Goal: Check status: Check status

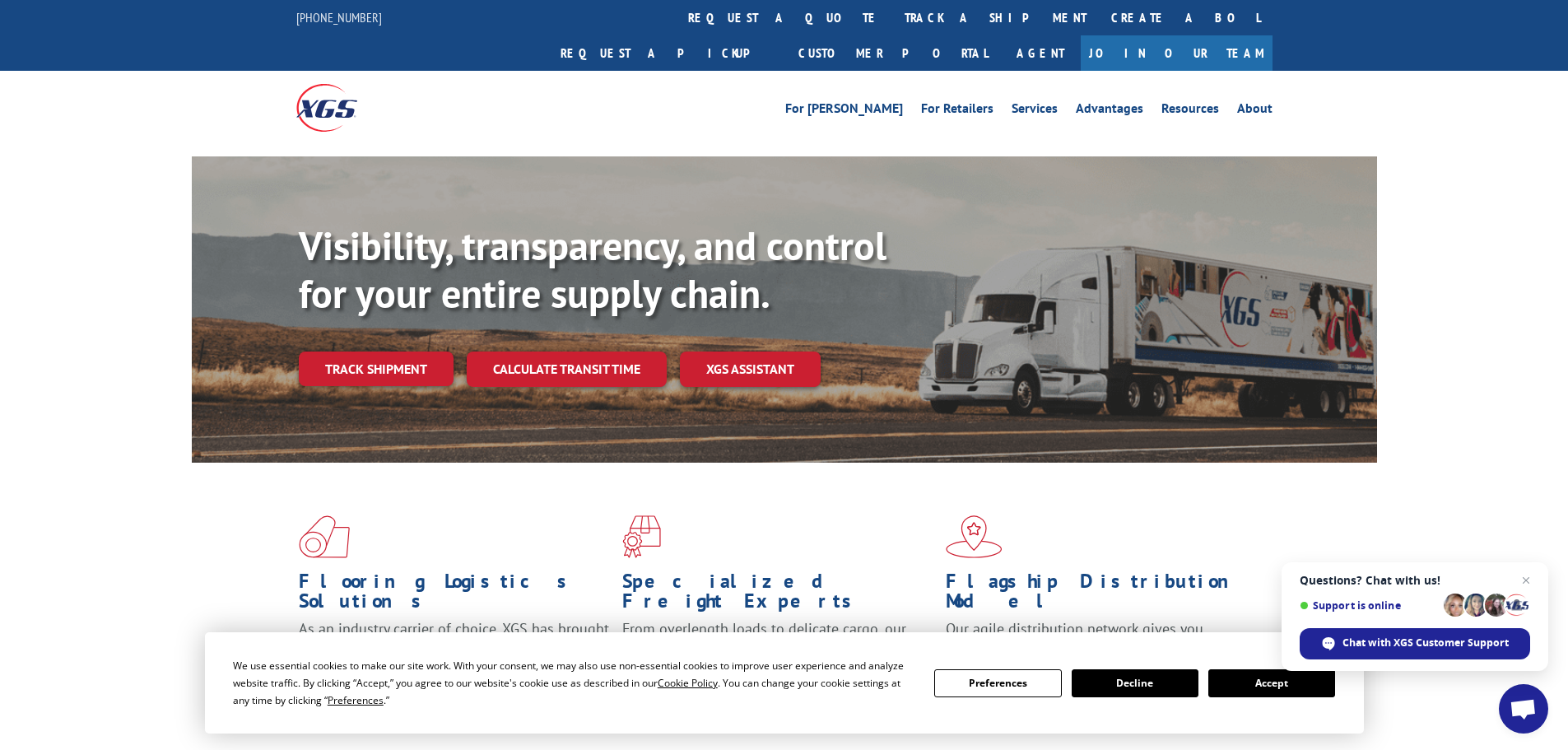
click at [1267, 682] on button "Accept" at bounding box center [1272, 684] width 127 height 28
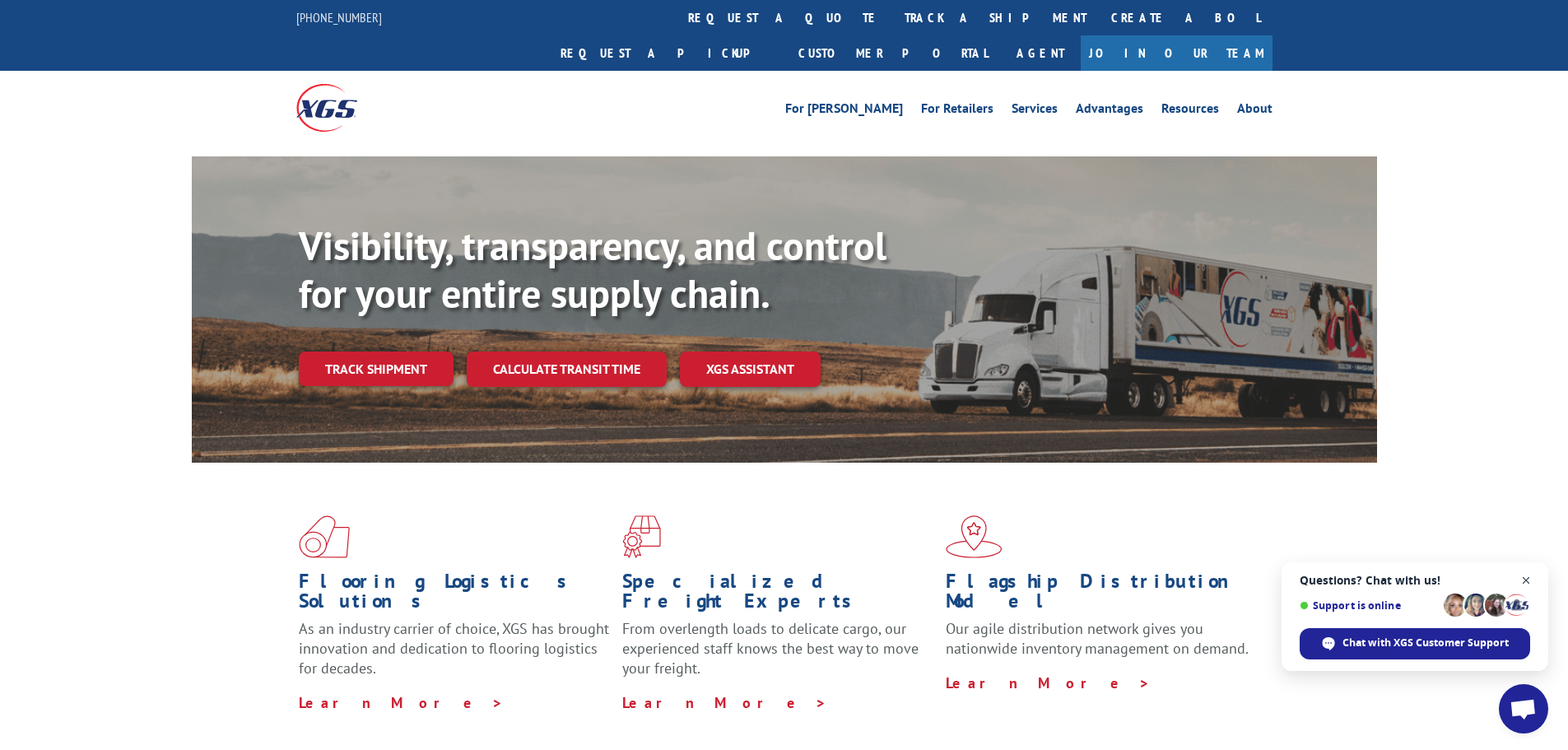
click at [1524, 581] on span "Close chat" at bounding box center [1527, 581] width 21 height 21
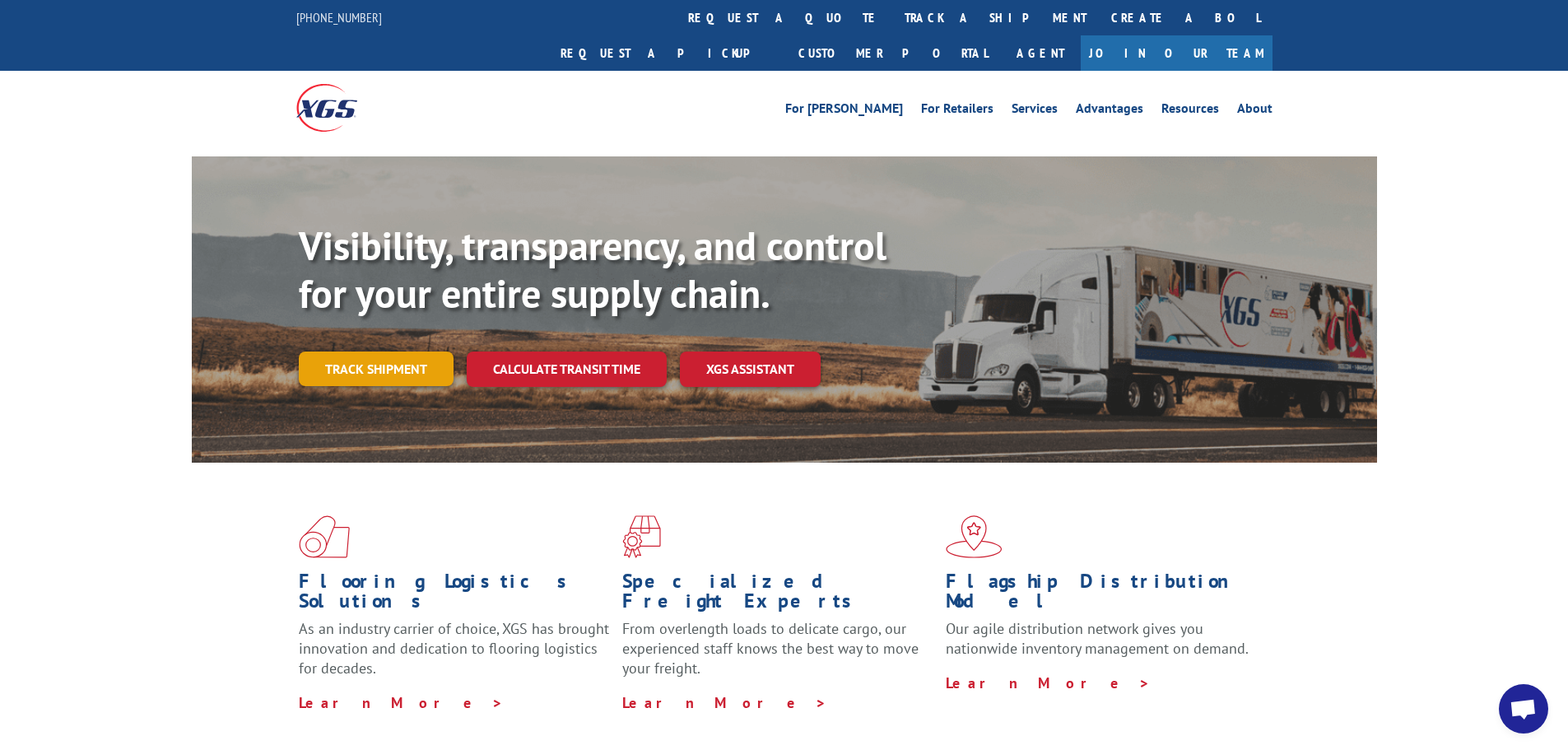
click at [399, 352] on link "Track shipment" at bounding box center [376, 369] width 154 height 35
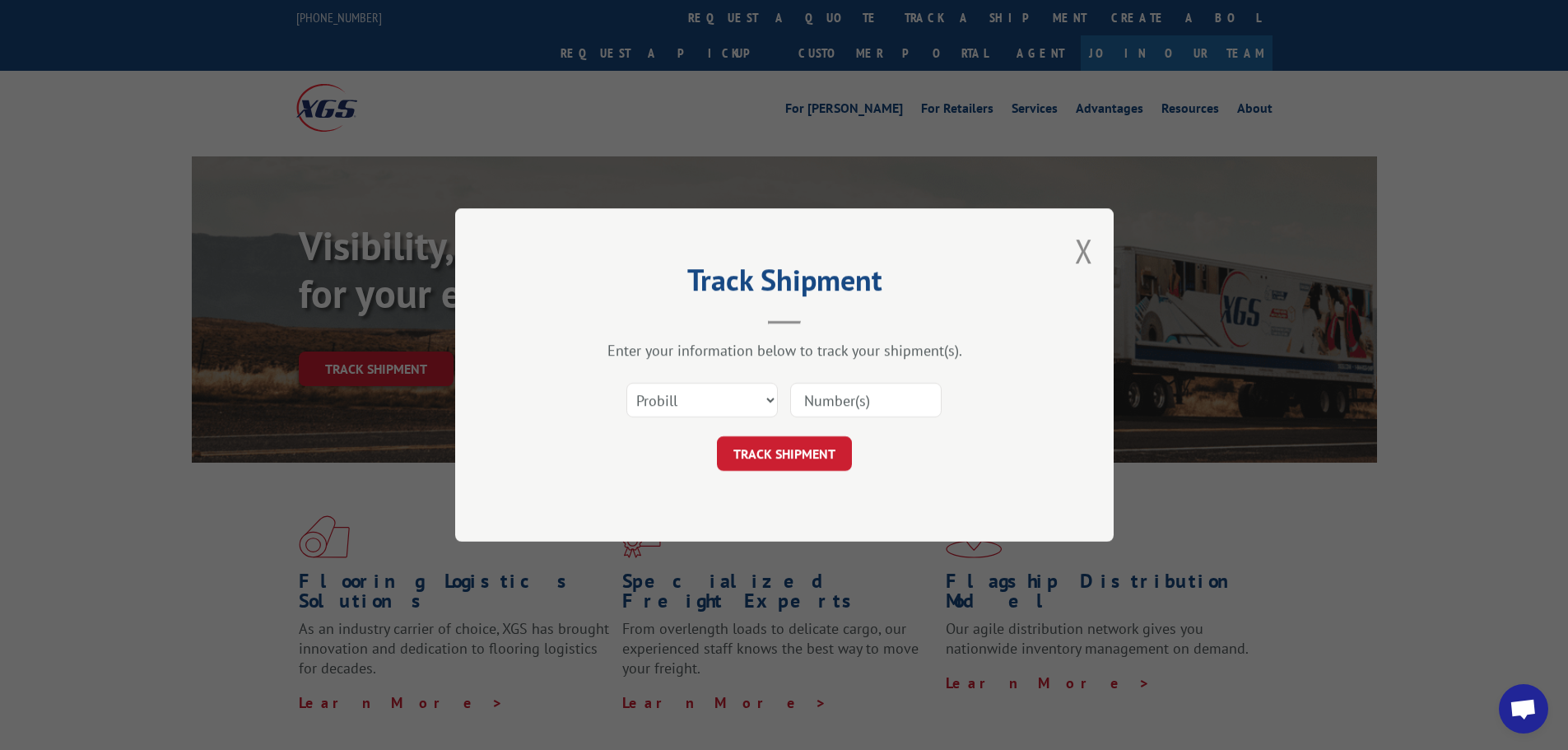
click at [822, 410] on input at bounding box center [865, 401] width 151 height 35
paste input "17261985"
type input "17261985"
click at [836, 449] on button "TRACK SHIPMENT" at bounding box center [784, 453] width 135 height 35
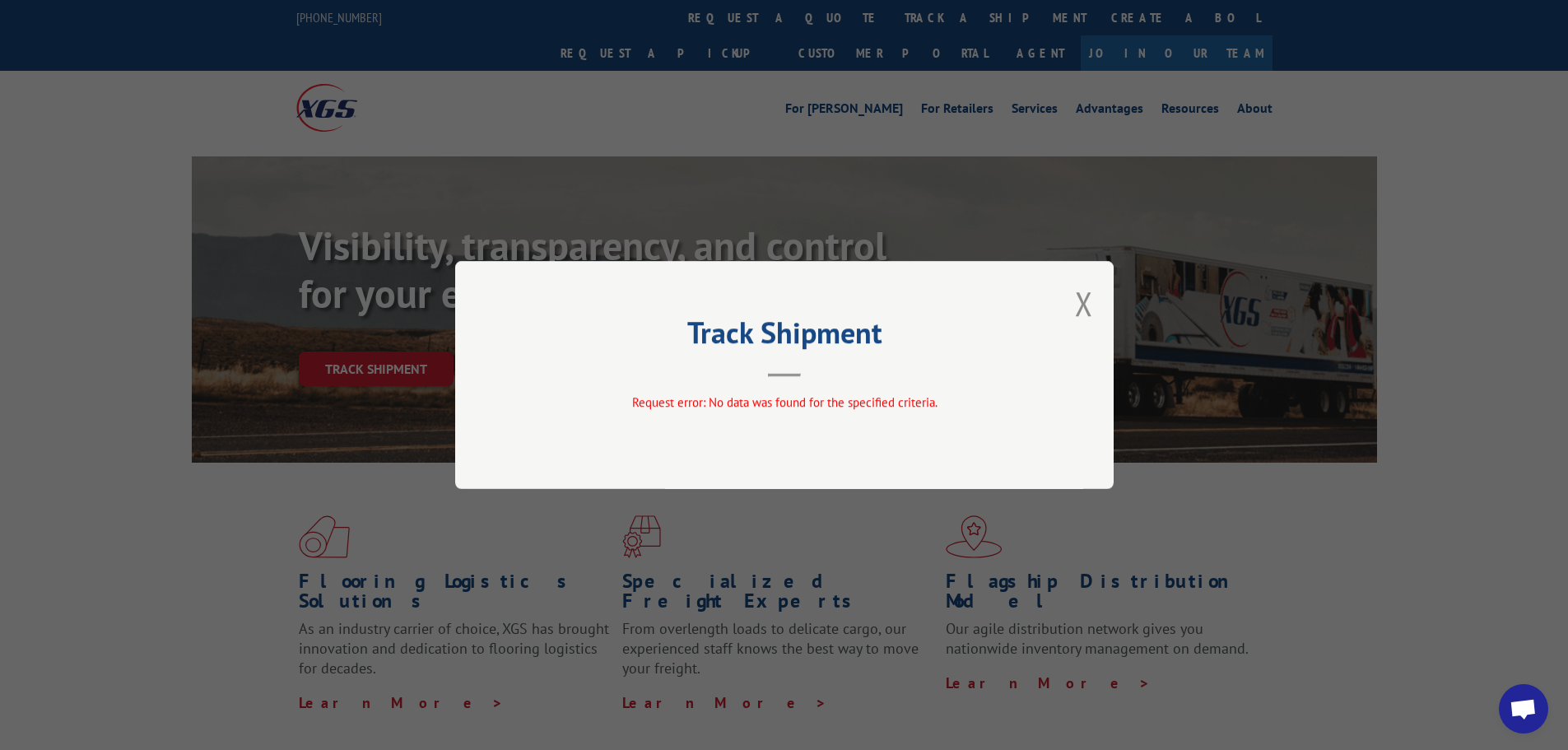
drag, startPoint x: 1054, startPoint y: 310, endPoint x: 1068, endPoint y: 307, distance: 14.3
click at [1068, 307] on div "Track Shipment Request error: No data was found for the specified criteria." at bounding box center [784, 375] width 659 height 228
click at [1078, 304] on button "Close modal" at bounding box center [1084, 303] width 18 height 44
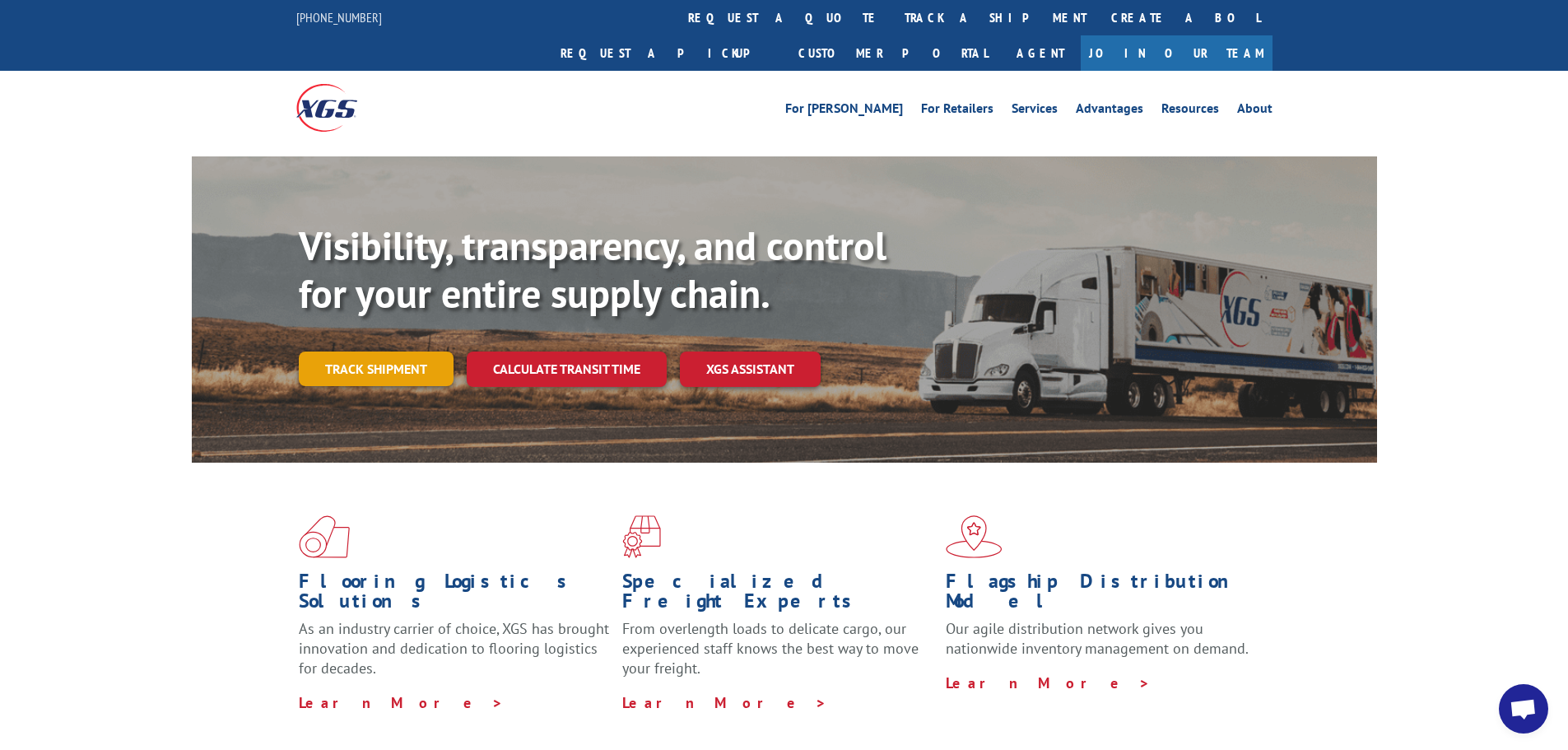
click at [396, 352] on link "Track shipment" at bounding box center [376, 369] width 154 height 35
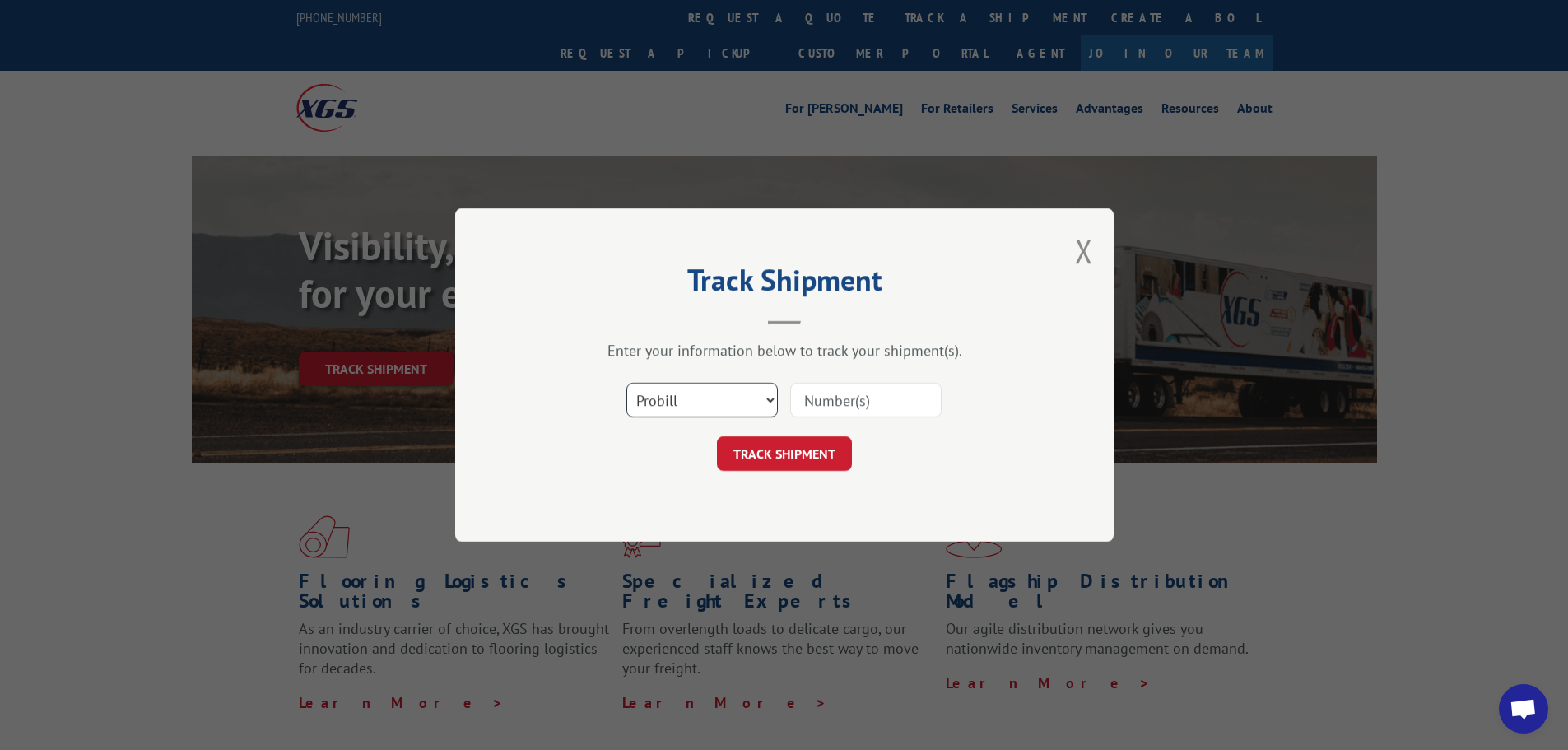
click at [659, 398] on select "Select category... Probill BOL PO" at bounding box center [702, 401] width 151 height 35
select select "bol"
click at [627, 383] on select "Select category... Probill BOL PO" at bounding box center [702, 401] width 151 height 35
click at [855, 406] on input at bounding box center [865, 401] width 151 height 35
paste input "17261985"
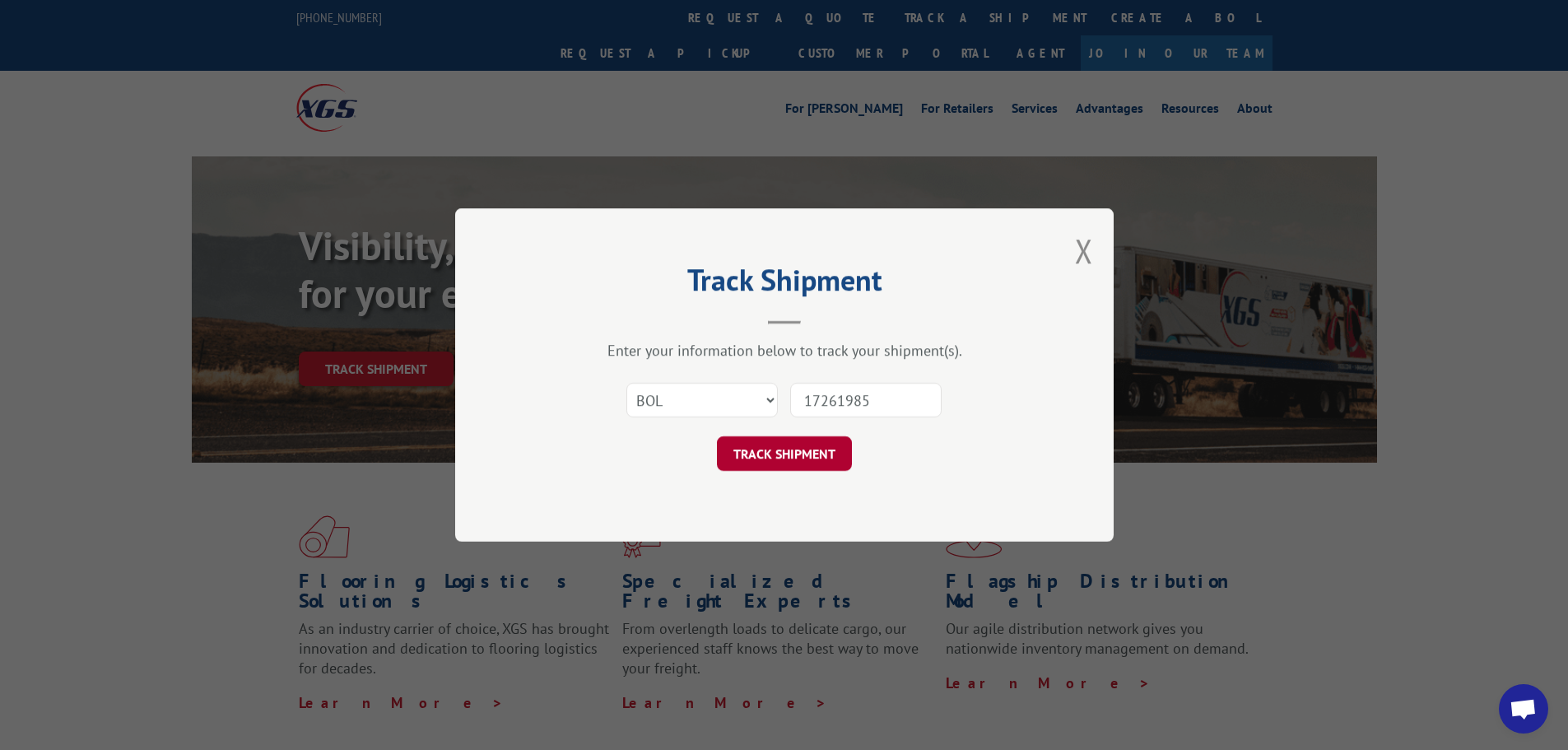
type input "17261985"
click at [837, 449] on button "TRACK SHIPMENT" at bounding box center [784, 453] width 135 height 35
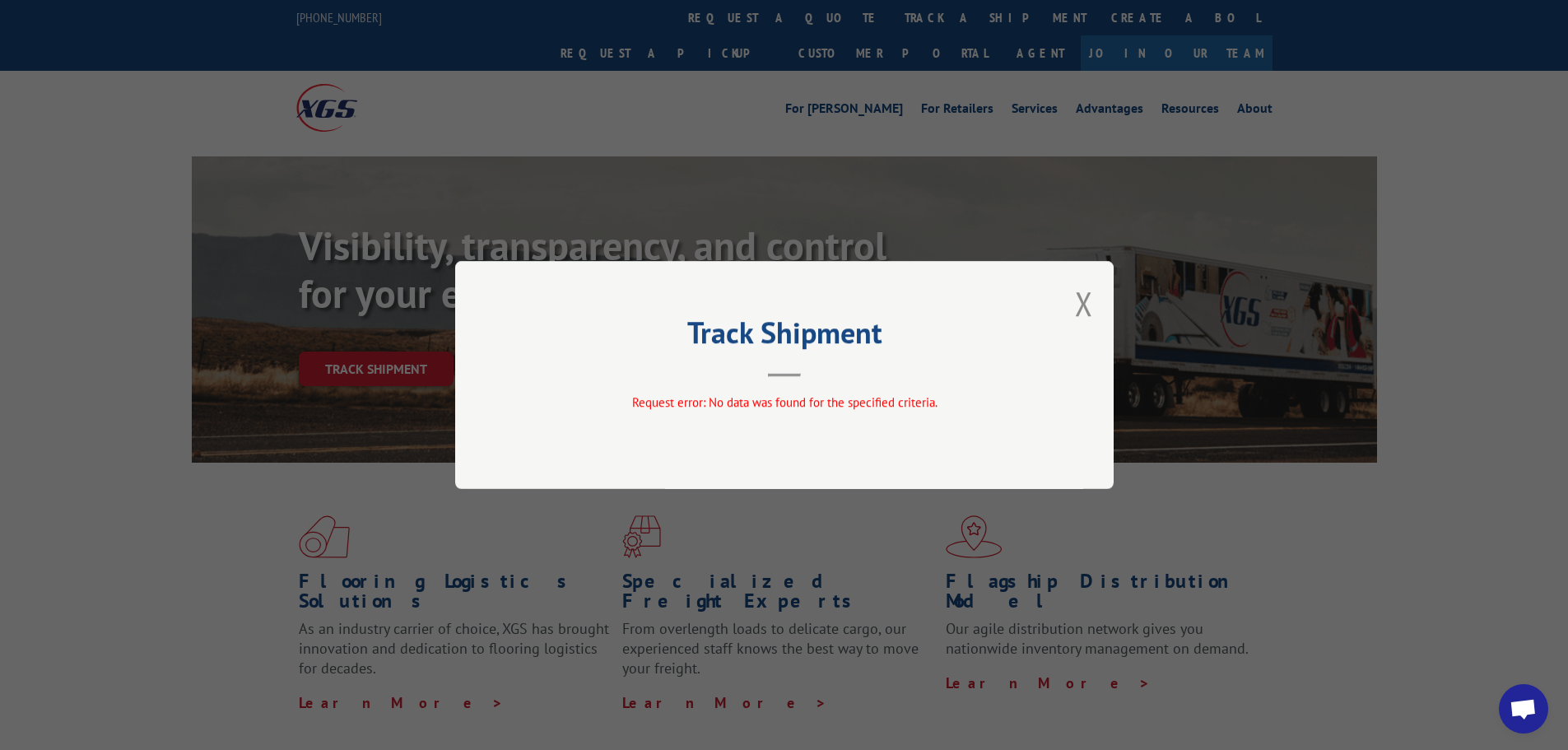
drag, startPoint x: 1077, startPoint y: 295, endPoint x: 1005, endPoint y: 298, distance: 72.1
click at [1074, 295] on div "Track Shipment Request error: No data was found for the specified criteria." at bounding box center [784, 375] width 659 height 228
click at [1087, 307] on button "Close modal" at bounding box center [1084, 303] width 18 height 44
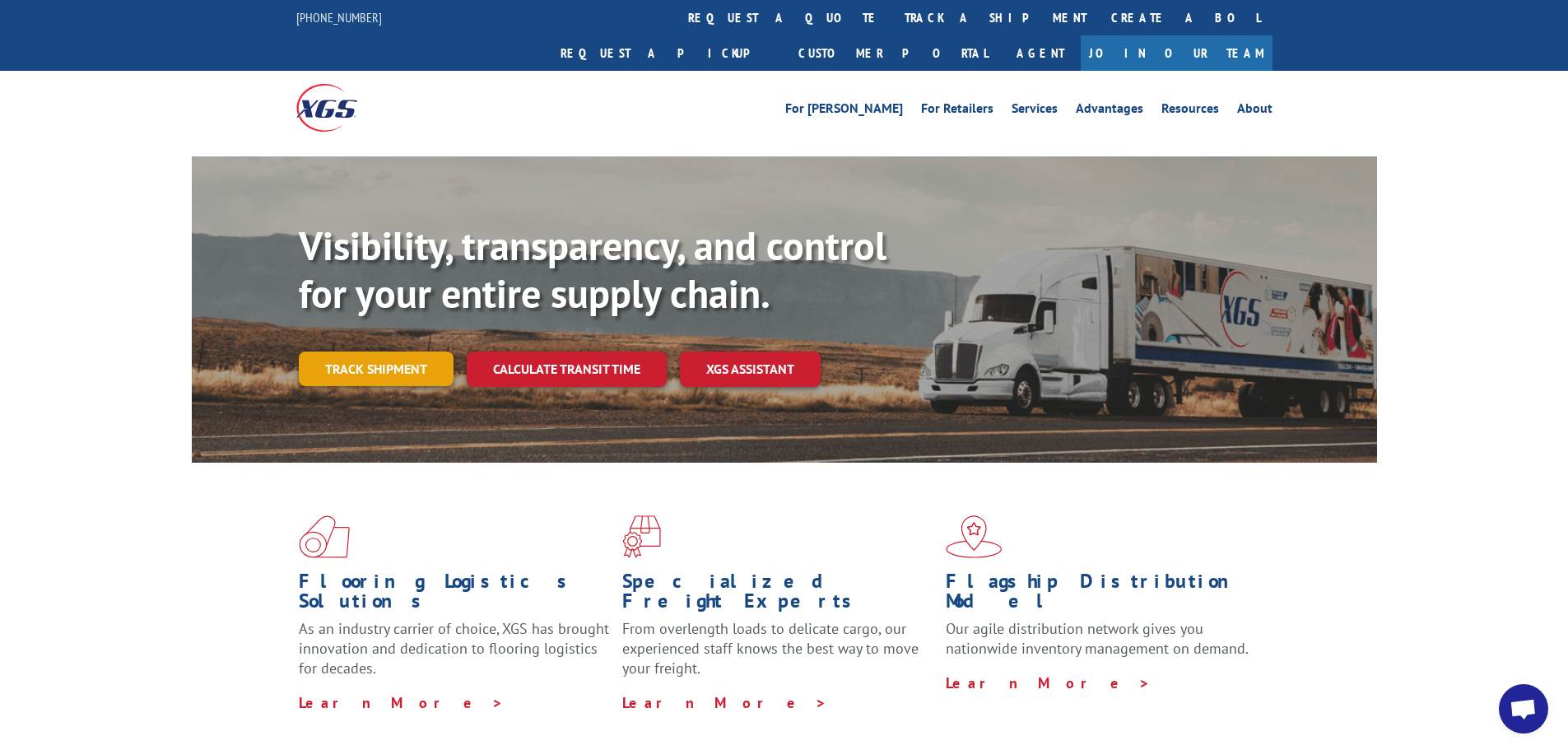
click at [349, 352] on link "Track shipment" at bounding box center [376, 369] width 154 height 35
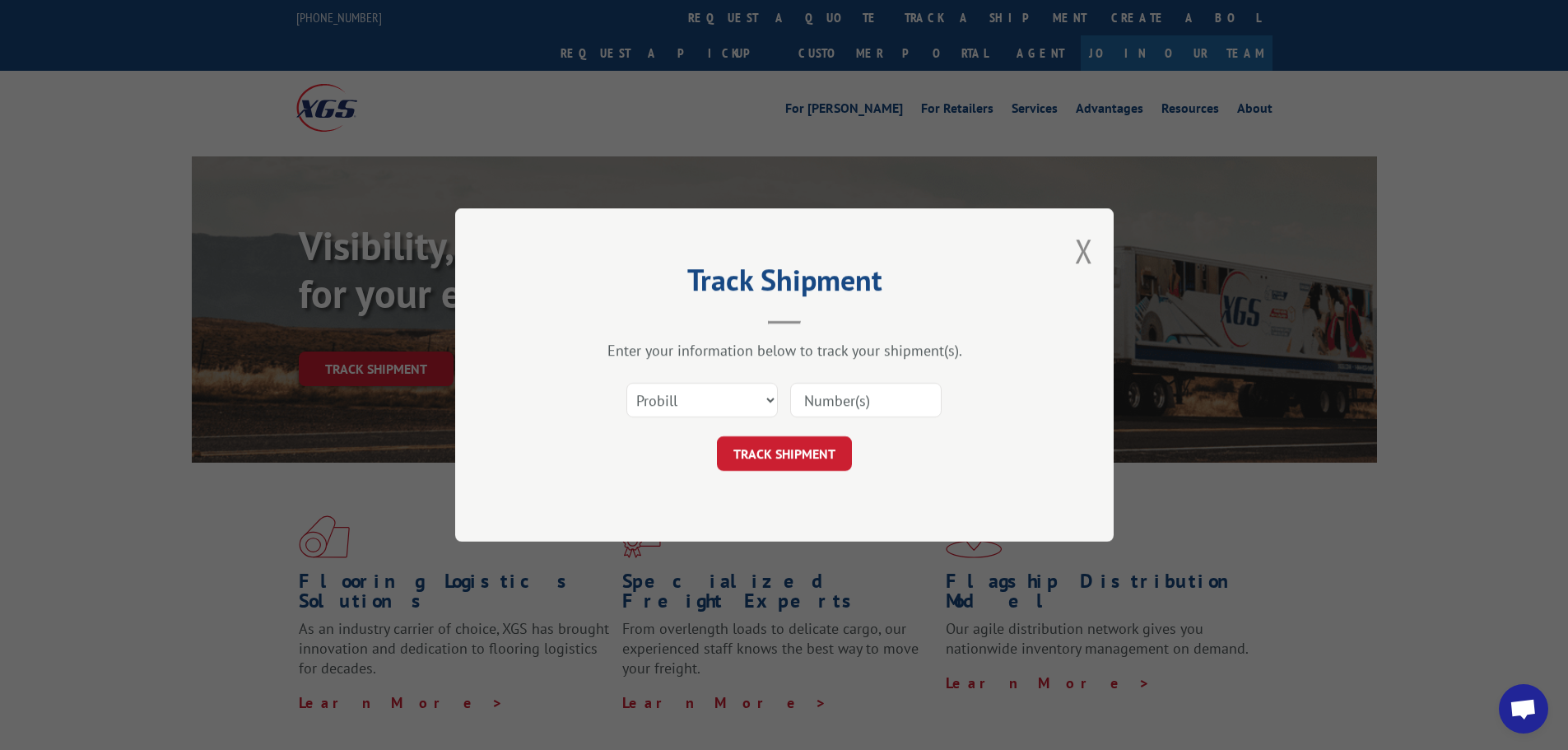
click at [878, 412] on input at bounding box center [865, 401] width 151 height 35
paste input "17261985"
type input "17261985"
click button "TRACK SHIPMENT" at bounding box center [784, 453] width 135 height 35
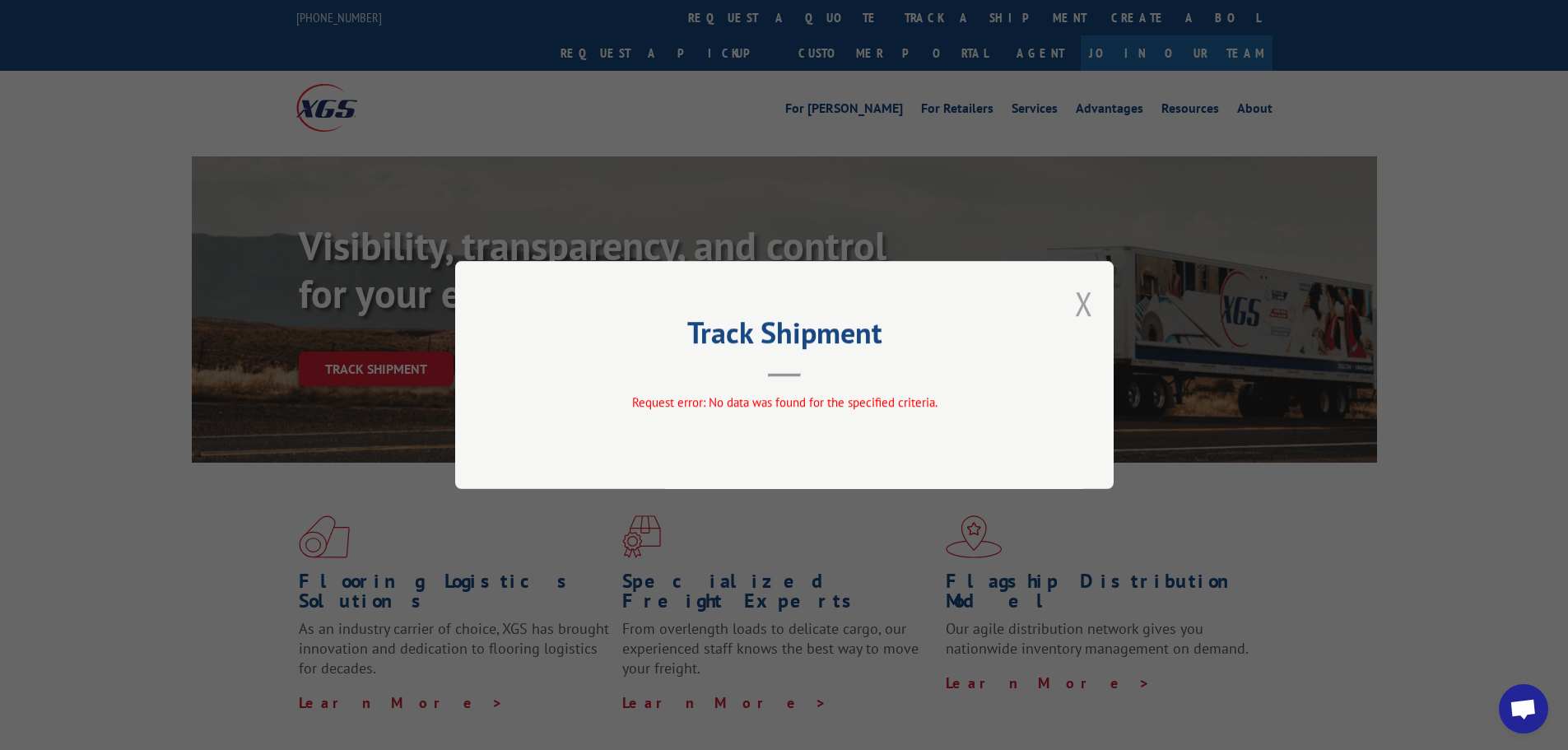
click at [1083, 311] on button "Close modal" at bounding box center [1084, 303] width 18 height 44
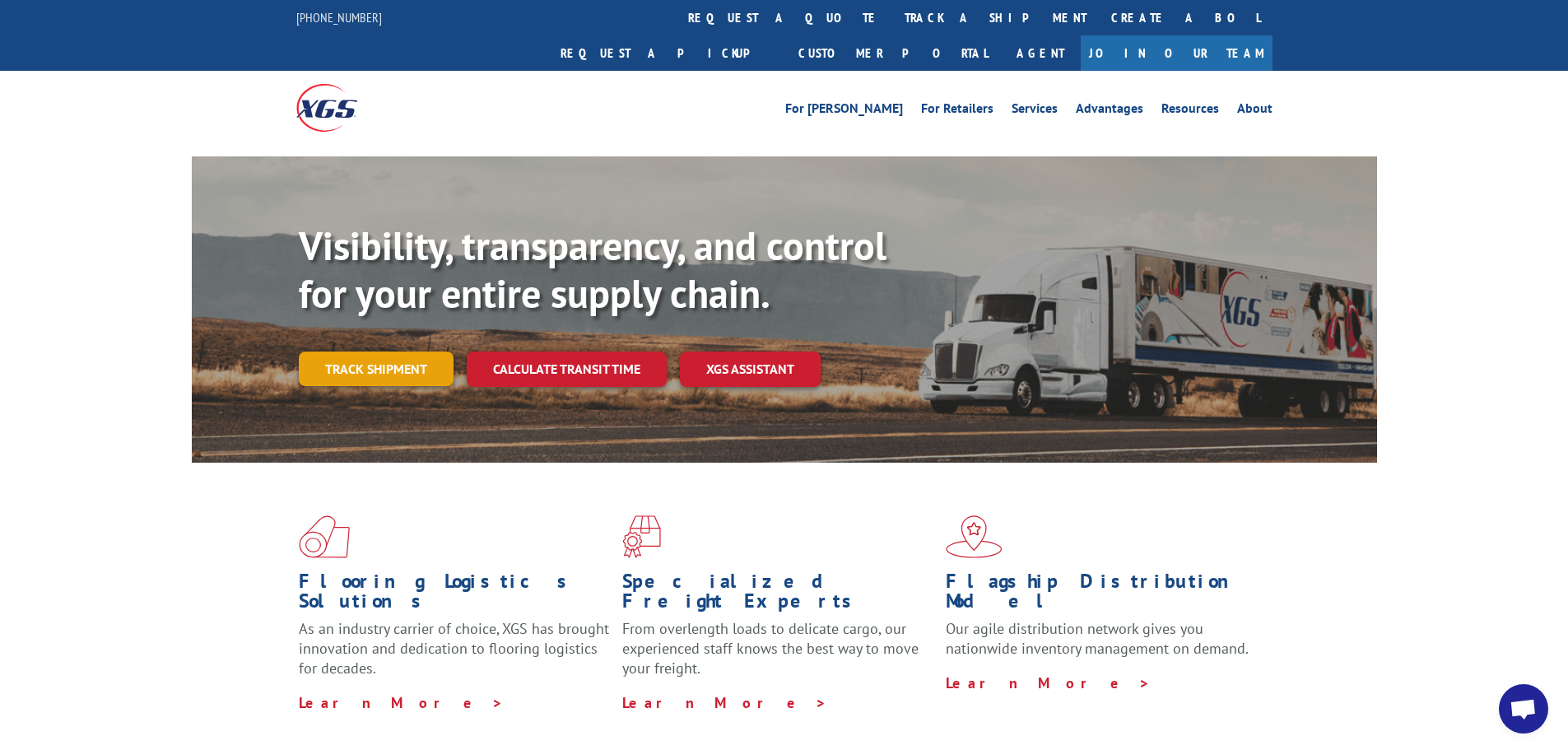
click at [403, 352] on link "Track shipment" at bounding box center [376, 369] width 154 height 35
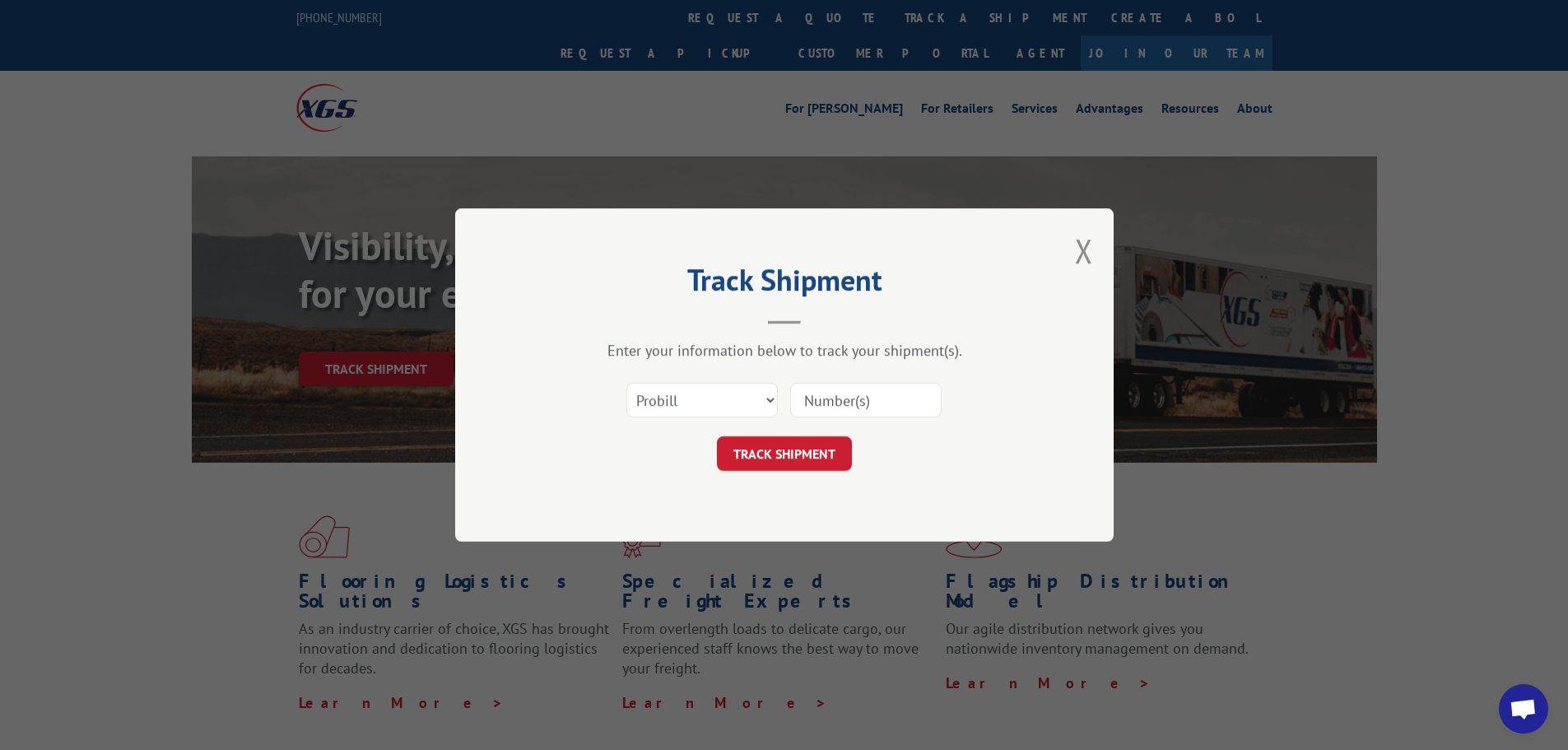
click at [860, 407] on input at bounding box center [865, 401] width 151 height 35
paste input "17261985"
type input "17261985"
click at [811, 458] on button "TRACK SHIPMENT" at bounding box center [784, 453] width 135 height 35
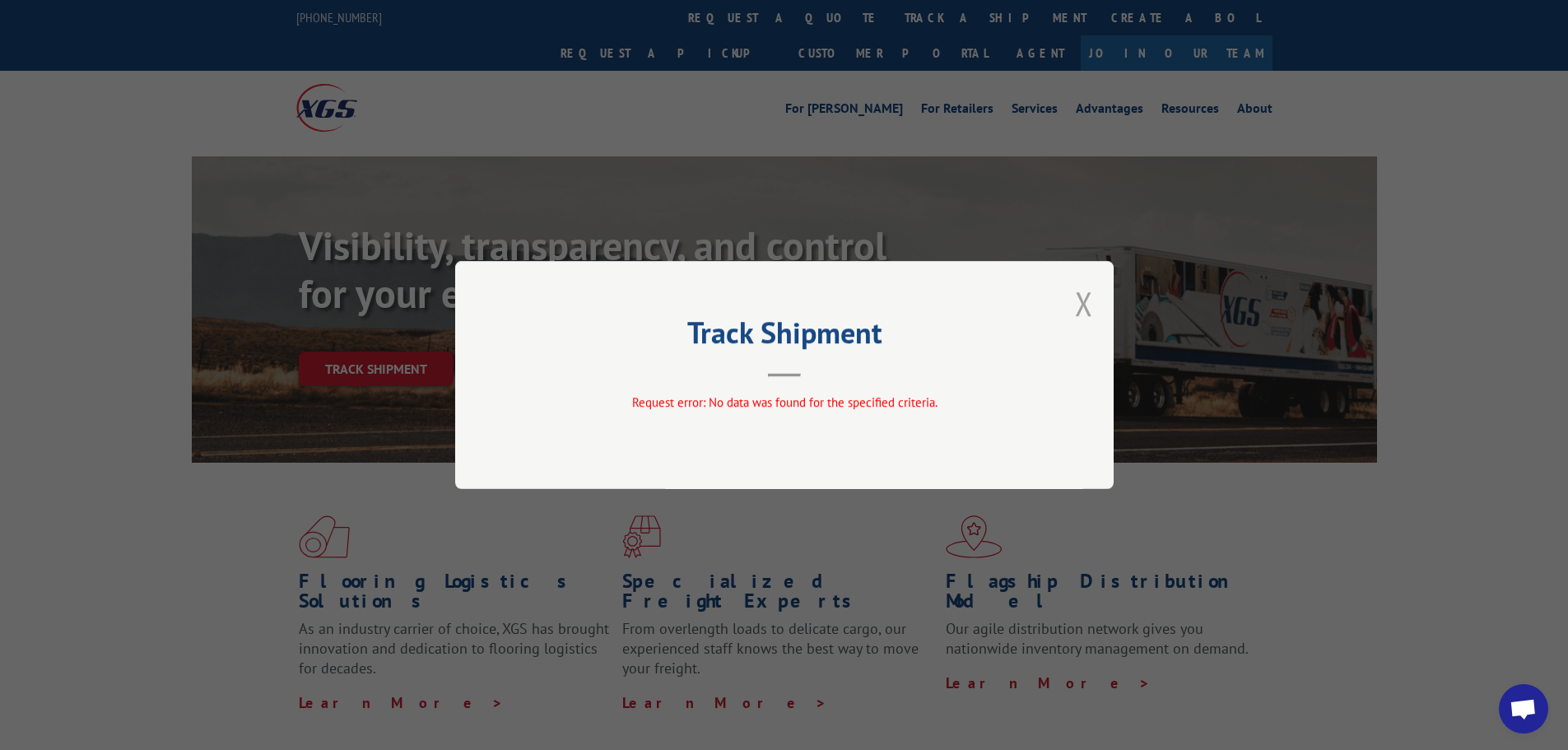
click at [1079, 298] on button "Close modal" at bounding box center [1084, 303] width 18 height 44
